Goal: Transaction & Acquisition: Purchase product/service

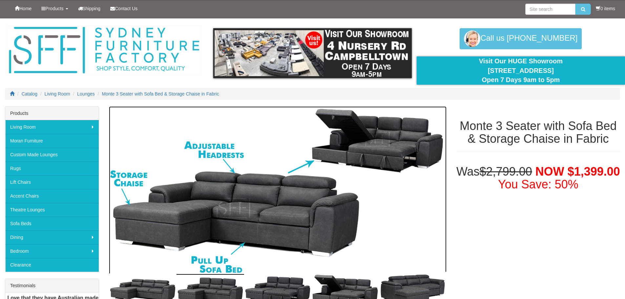
click at [227, 190] on img at bounding box center [278, 190] width 338 height 169
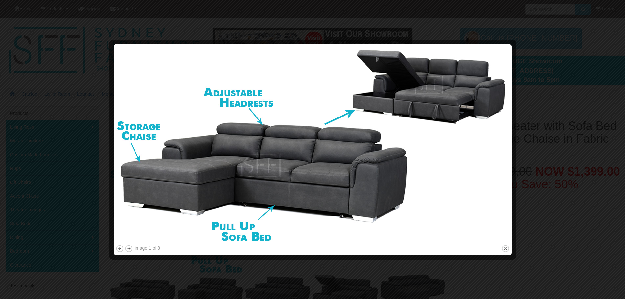
click at [444, 101] on img at bounding box center [313, 145] width 394 height 197
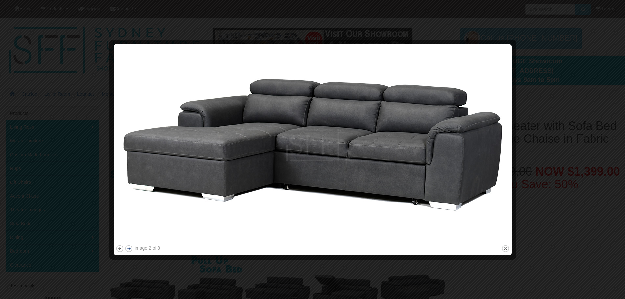
click at [129, 248] on button "next" at bounding box center [129, 249] width 8 height 8
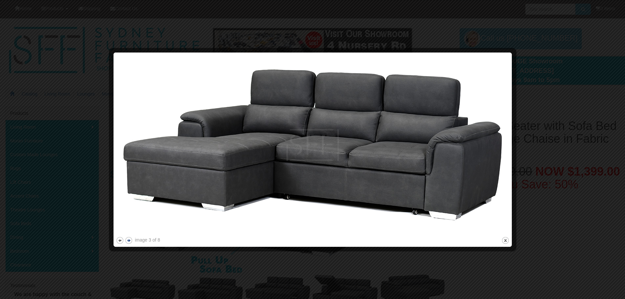
click at [128, 238] on button "next" at bounding box center [129, 240] width 8 height 8
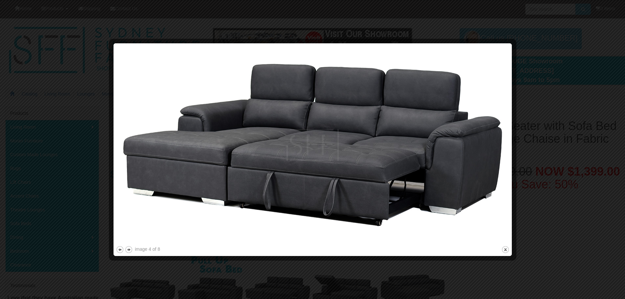
click at [314, 169] on img at bounding box center [313, 145] width 394 height 199
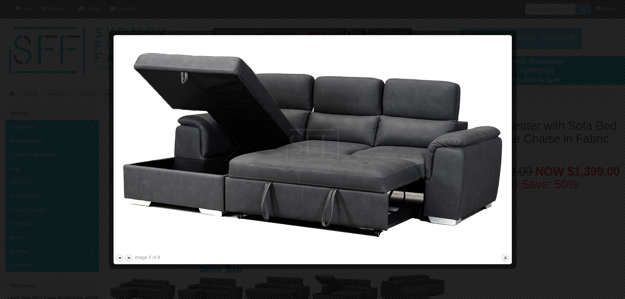
click at [313, 171] on img at bounding box center [313, 144] width 394 height 215
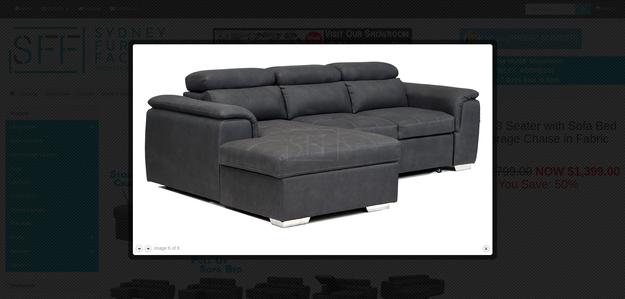
click at [313, 171] on img at bounding box center [312, 145] width 355 height 197
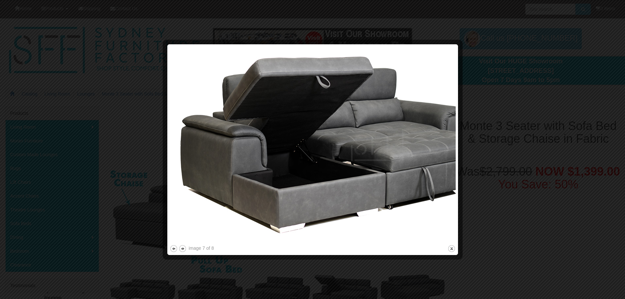
click at [313, 171] on img at bounding box center [313, 145] width 286 height 197
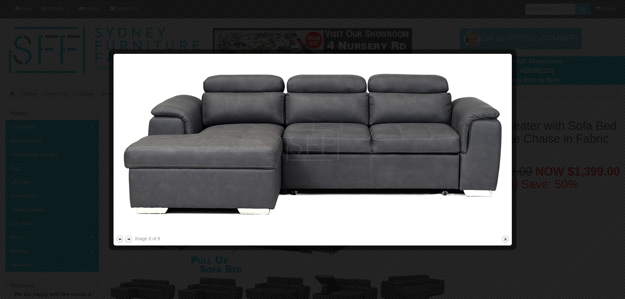
click at [303, 163] on img at bounding box center [313, 145] width 394 height 178
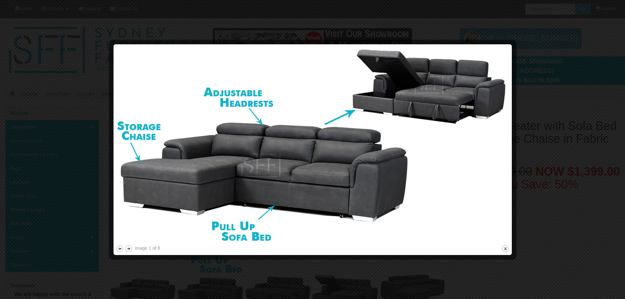
click at [303, 163] on img at bounding box center [313, 145] width 394 height 197
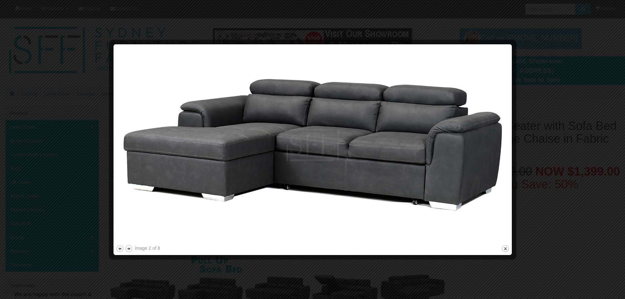
click at [303, 163] on img at bounding box center [313, 145] width 394 height 197
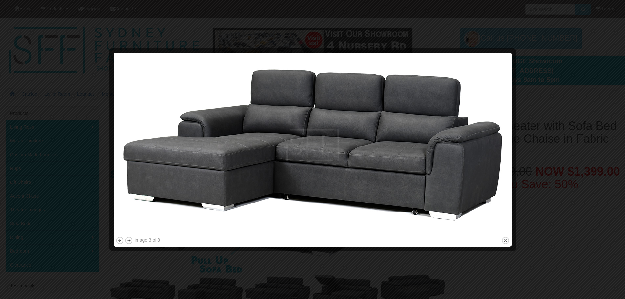
click at [303, 163] on img at bounding box center [313, 145] width 394 height 181
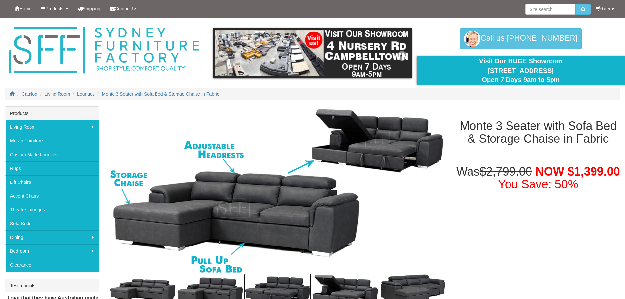
scroll to position [9, 0]
